Goal: Communication & Community: Answer question/provide support

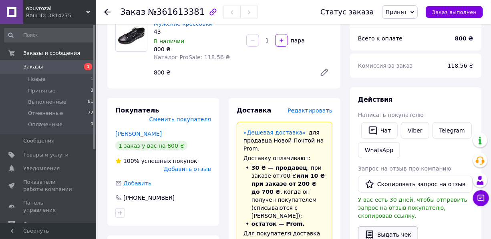
scroll to position [73, 0]
click at [388, 124] on button "Чат" at bounding box center [379, 131] width 36 height 17
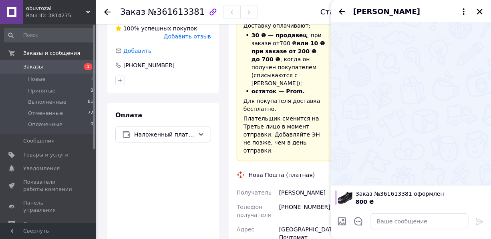
scroll to position [218, 0]
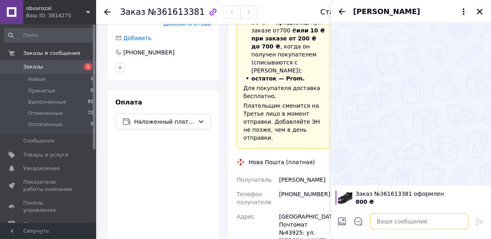
paste textarea "Доброго дня, за вашим замовленням, уточніть будь ласка довжину стопи, за зразко…"
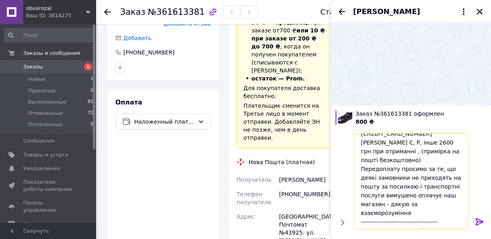
scroll to position [0, 0]
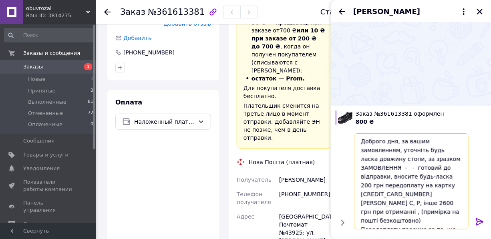
drag, startPoint x: 384, startPoint y: 162, endPoint x: 396, endPoint y: 142, distance: 23.0
click at [396, 142] on textarea "Доброго дня, за вашим замовленням, уточніть будь ласка довжину стопи, за зразко…" at bounding box center [411, 181] width 115 height 96
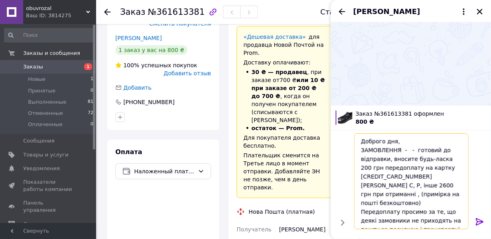
scroll to position [255, 0]
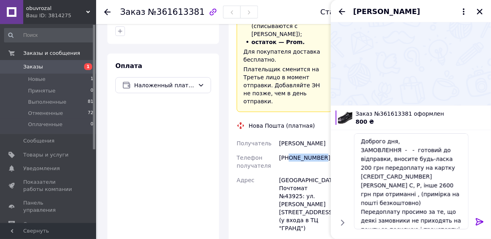
drag, startPoint x: 322, startPoint y: 138, endPoint x: 288, endPoint y: 138, distance: 33.3
click at [288, 151] on div "[PHONE_NUMBER]" at bounding box center [306, 162] width 56 height 22
copy div "0987360995"
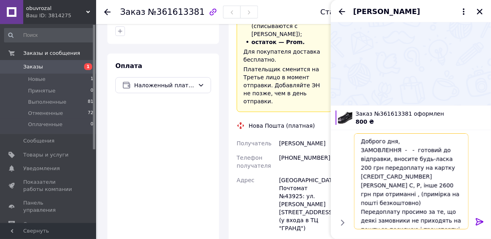
click at [405, 149] on textarea "Доброго дня, ЗАМОВЛЕННЯ - - готовий до відправки, вносите будь-ласка 200 грн пе…" at bounding box center [411, 181] width 115 height 96
paste textarea "Чоловічі кросівки 800 ₴/пара В наявностіКод: № 10 (A218)"
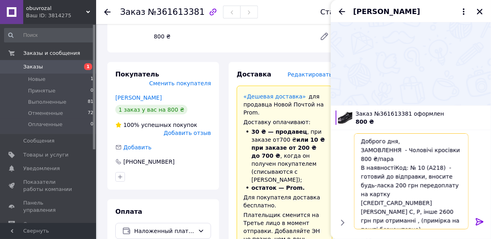
scroll to position [0, 0]
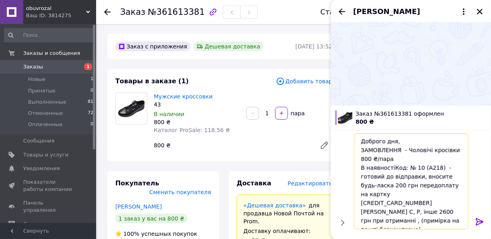
click at [372, 158] on textarea "Доброго дня, ЗАМОВЛЕННЯ - Чоловічі кросівки 800 ₴/пара В наявностіКод: № 10 (A2…" at bounding box center [411, 181] width 115 height 96
drag, startPoint x: 379, startPoint y: 157, endPoint x: 371, endPoint y: 157, distance: 8.0
click at [371, 157] on textarea "Доброго дня, ЗАМОВЛЕННЯ - Чоловічі кросівки 800 ГРН/пара В наявностіКод: № 10 (…" at bounding box center [411, 181] width 115 height 96
click at [382, 160] on textarea "Доброго дня, ЗАМОВЛЕННЯ - Чоловічі кросівки 800 грн/пара В наявностіКод: № 10 (…" at bounding box center [411, 181] width 115 height 96
drag, startPoint x: 380, startPoint y: 160, endPoint x: 385, endPoint y: 160, distance: 4.4
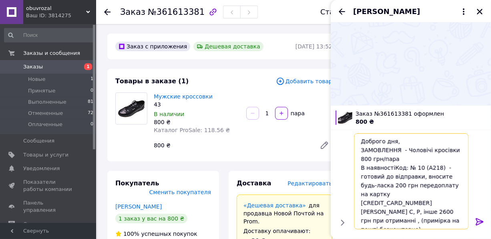
click at [380, 160] on textarea "Доброго дня, ЗАМОВЛЕННЯ - Чоловічі кросівки 800 грн/пара В наявностіКод: № 10 (…" at bounding box center [411, 181] width 115 height 96
click at [454, 151] on textarea "Доброго дня, ЗАМОВЛЕННЯ - Чоловічі кросівки 800 грн/пара В наявностіКод: № 10 (…" at bounding box center [411, 181] width 115 height 96
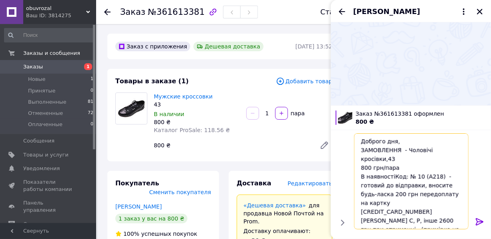
paste textarea "розмір"
drag, startPoint x: 379, startPoint y: 166, endPoint x: 401, endPoint y: 166, distance: 22.0
click at [401, 166] on textarea "Доброго дня, ЗАМОВЛЕННЯ - Чоловічі кросівки,43 розмір 800 грн/пара В наявностіК…" at bounding box center [411, 181] width 115 height 96
click at [382, 159] on textarea "Доброго дня, ЗАМОВЛЕННЯ - Чоловічі кросівки,43 розмір 800 грн В наявностіКод: №…" at bounding box center [411, 181] width 115 height 96
drag, startPoint x: 384, startPoint y: 169, endPoint x: 361, endPoint y: 169, distance: 22.9
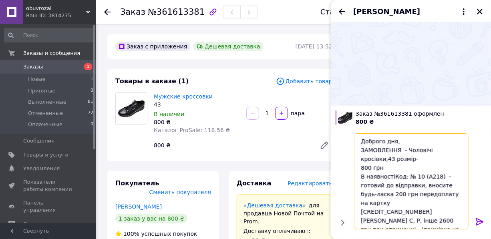
click at [361, 169] on textarea "Доброго дня, ЗАМОВЛЕННЯ - Чоловічі кросівки,43 розмір- 800 грн В наявностіКод: …" at bounding box center [411, 181] width 115 height 96
click at [384, 162] on textarea "Доброго дня, ЗАМОВЛЕННЯ - Чоловічі кросівки,43 розмір- В наявностіКод: № 10 (A2…" at bounding box center [411, 181] width 115 height 96
paste textarea "800 грн"
click at [360, 173] on textarea "Доброго дня, ЗАМОВЛЕННЯ - Чоловічі кросівки,43 розмір-800 грн В наявностіКод: №…" at bounding box center [411, 181] width 115 height 96
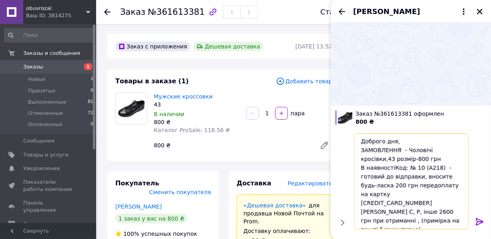
click at [381, 185] on textarea "Доброго дня, ЗАМОВЛЕННЯ - Чоловічі кросівки,43 розмір-800 грн В наявностіКод: №…" at bounding box center [411, 181] width 115 height 96
drag, startPoint x: 383, startPoint y: 185, endPoint x: 377, endPoint y: 185, distance: 5.6
click at [377, 185] on textarea "Доброго дня, ЗАМОВЛЕННЯ - Чоловічі кросівки,43 розмір-800 грн В наявностіКод: №…" at bounding box center [411, 181] width 115 height 96
drag, startPoint x: 370, startPoint y: 200, endPoint x: 361, endPoint y: 200, distance: 9.2
click at [361, 200] on textarea "Доброго дня, ЗАМОВЛЕННЯ - Чоловічі кросівки,43 розмір-800 грн В наявностіКод: №…" at bounding box center [411, 181] width 115 height 96
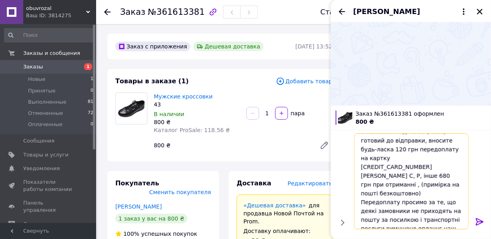
scroll to position [60, 0]
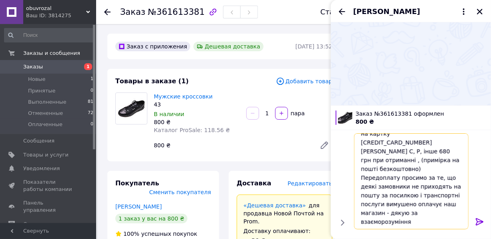
type textarea "Доброго дня, ЗАМОВЛЕННЯ - Чоловічі кросівки,43 розмір-800 грн В наявностіКод: №…"
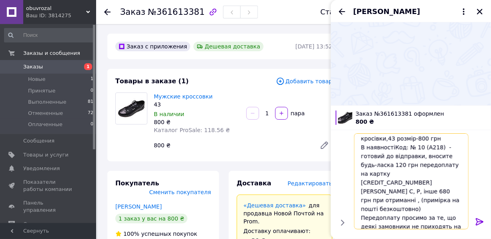
scroll to position [0, 0]
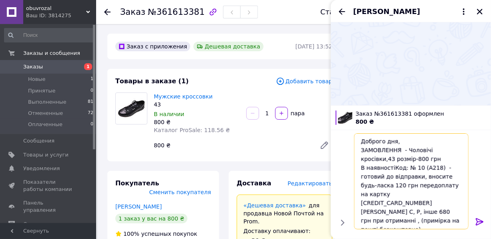
drag, startPoint x: 446, startPoint y: 212, endPoint x: 361, endPoint y: 139, distance: 112.2
click at [361, 138] on textarea "Доброго дня, ЗАМОВЛЕННЯ - Чоловічі кросівки,43 розмір-800 грн В наявностіКод: №…" at bounding box center [411, 181] width 115 height 96
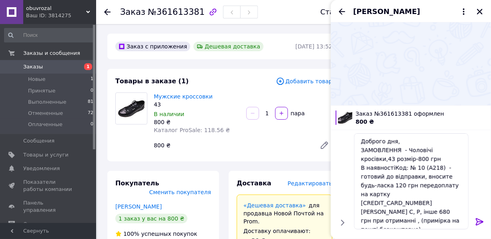
click at [478, 221] on icon at bounding box center [480, 222] width 10 height 10
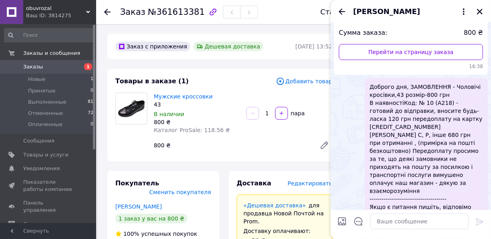
scroll to position [88, 0]
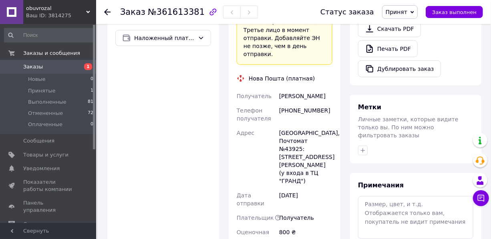
scroll to position [328, 0]
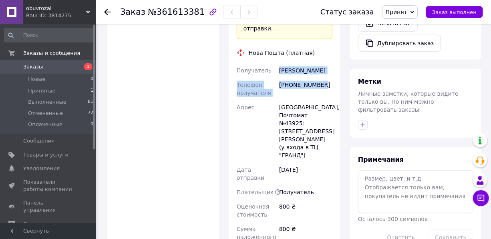
drag, startPoint x: 319, startPoint y: 69, endPoint x: 279, endPoint y: 55, distance: 42.4
click at [279, 63] on div "Получатель [PERSON_NAME] получателя [PHONE_NUMBER] Адрес [STREET_ADDRESS]: [STR…" at bounding box center [284, 192] width 99 height 258
